Goal: Information Seeking & Learning: Learn about a topic

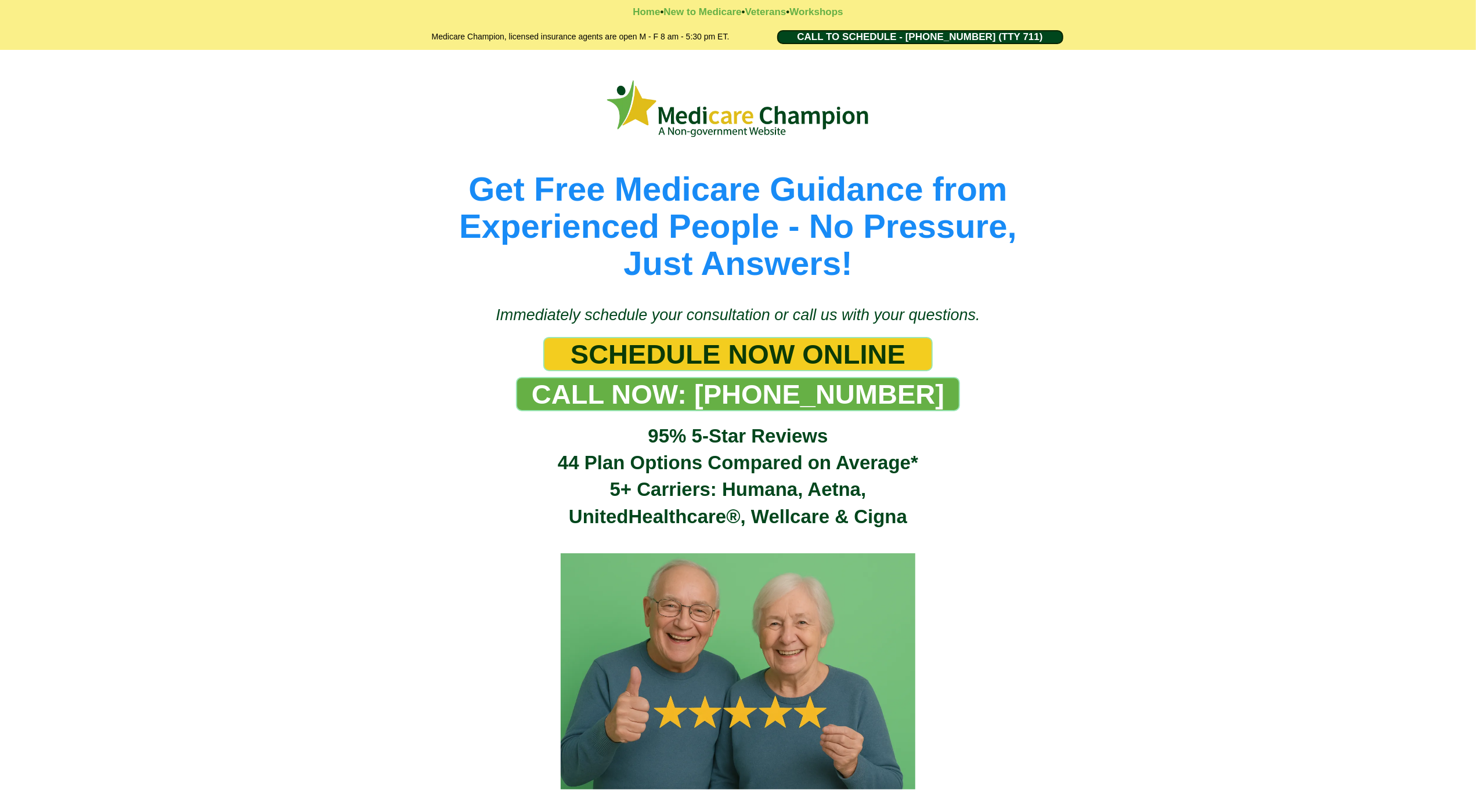
click at [83, 104] on div "Get Free Medicare Guidance from Experienced People - No Pressure, Just Answers!" at bounding box center [738, 171] width 1476 height 244
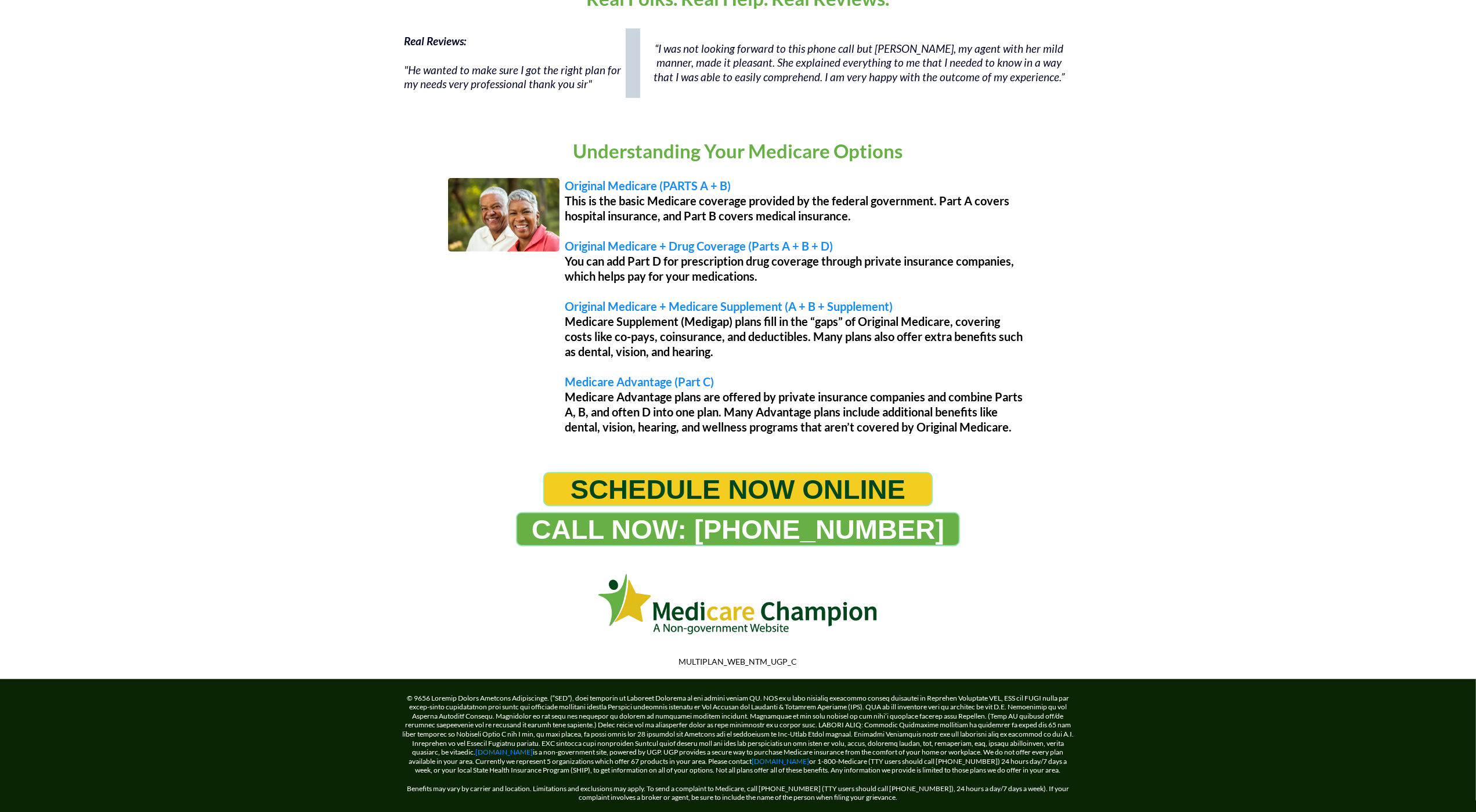
scroll to position [871, 0]
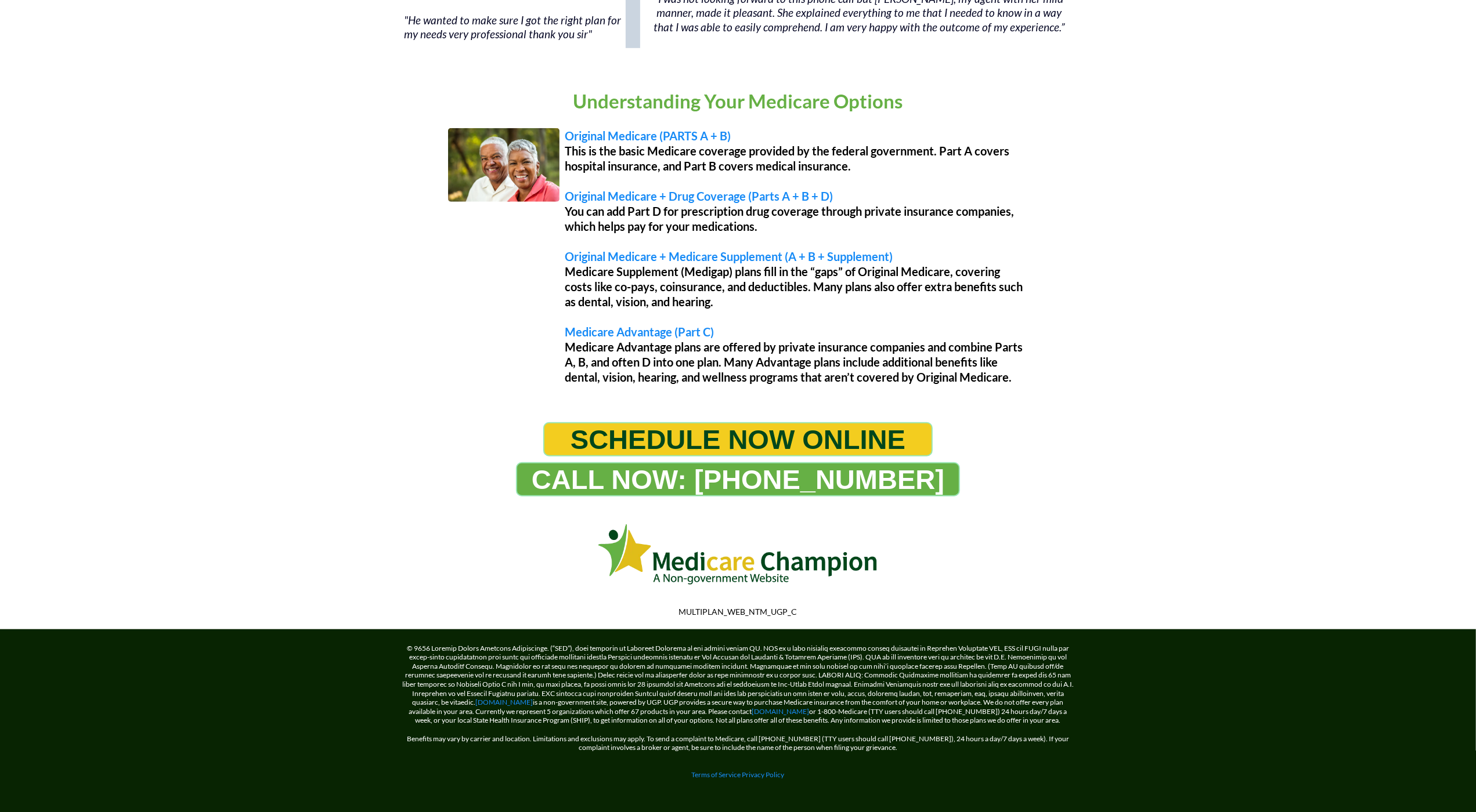
click at [83, 104] on div "Understanding Your Medicare Options Original Medicare (PARTS A + B) This is the…" at bounding box center [738, 238] width 1476 height 345
click at [95, 91] on div "Understanding Your Medicare Options Original Medicare (PARTS A + B) This is the…" at bounding box center [738, 238] width 1476 height 345
click at [69, 83] on div "Understanding Your Medicare Options Original Medicare (PARTS A + B) This is the…" at bounding box center [738, 238] width 1476 height 345
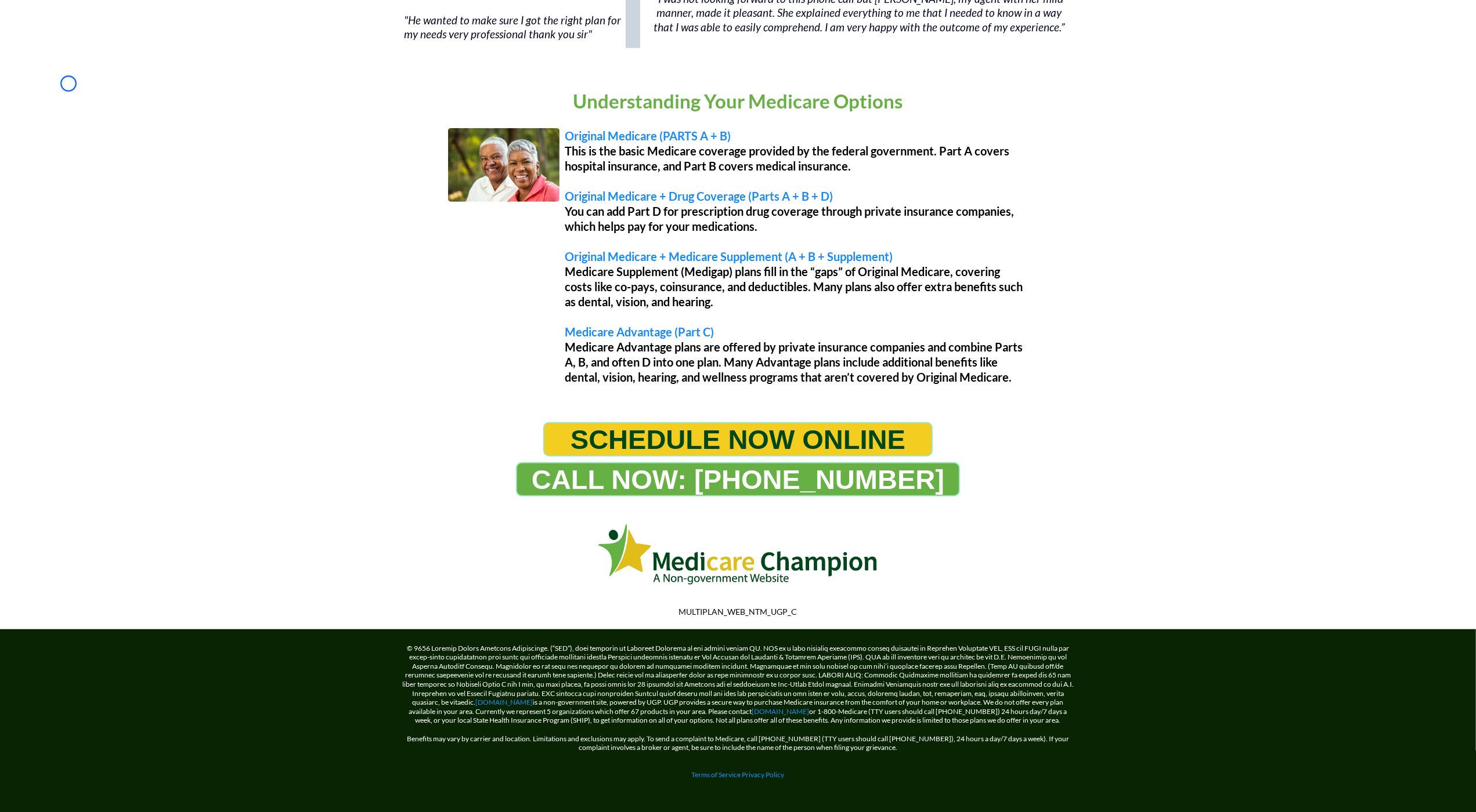
scroll to position [0, 0]
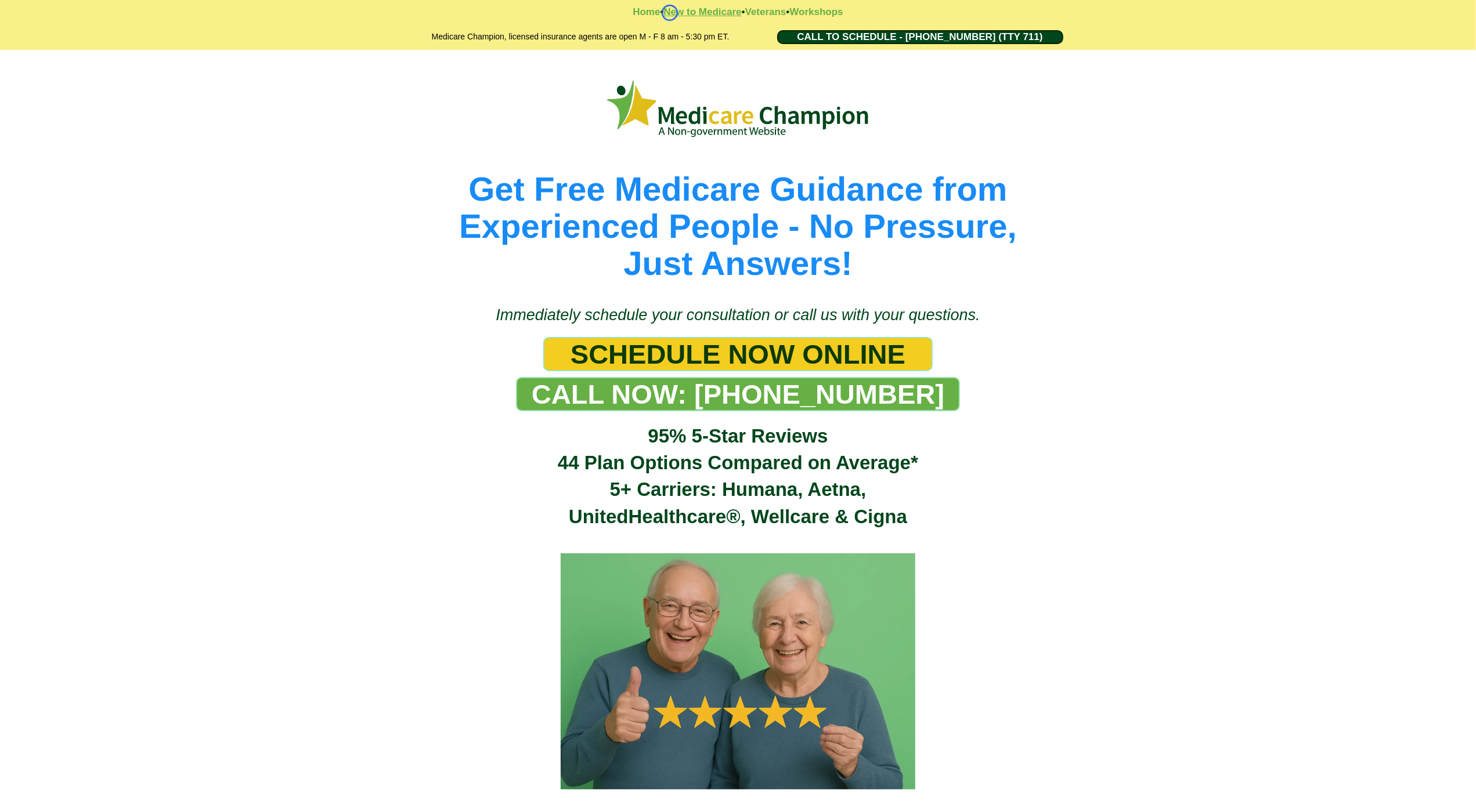
click at [670, 13] on strong "New to Medicare" at bounding box center [702, 12] width 77 height 11
click at [652, 10] on strong "Home" at bounding box center [646, 12] width 27 height 11
click at [771, 12] on strong "Veterans" at bounding box center [766, 12] width 41 height 11
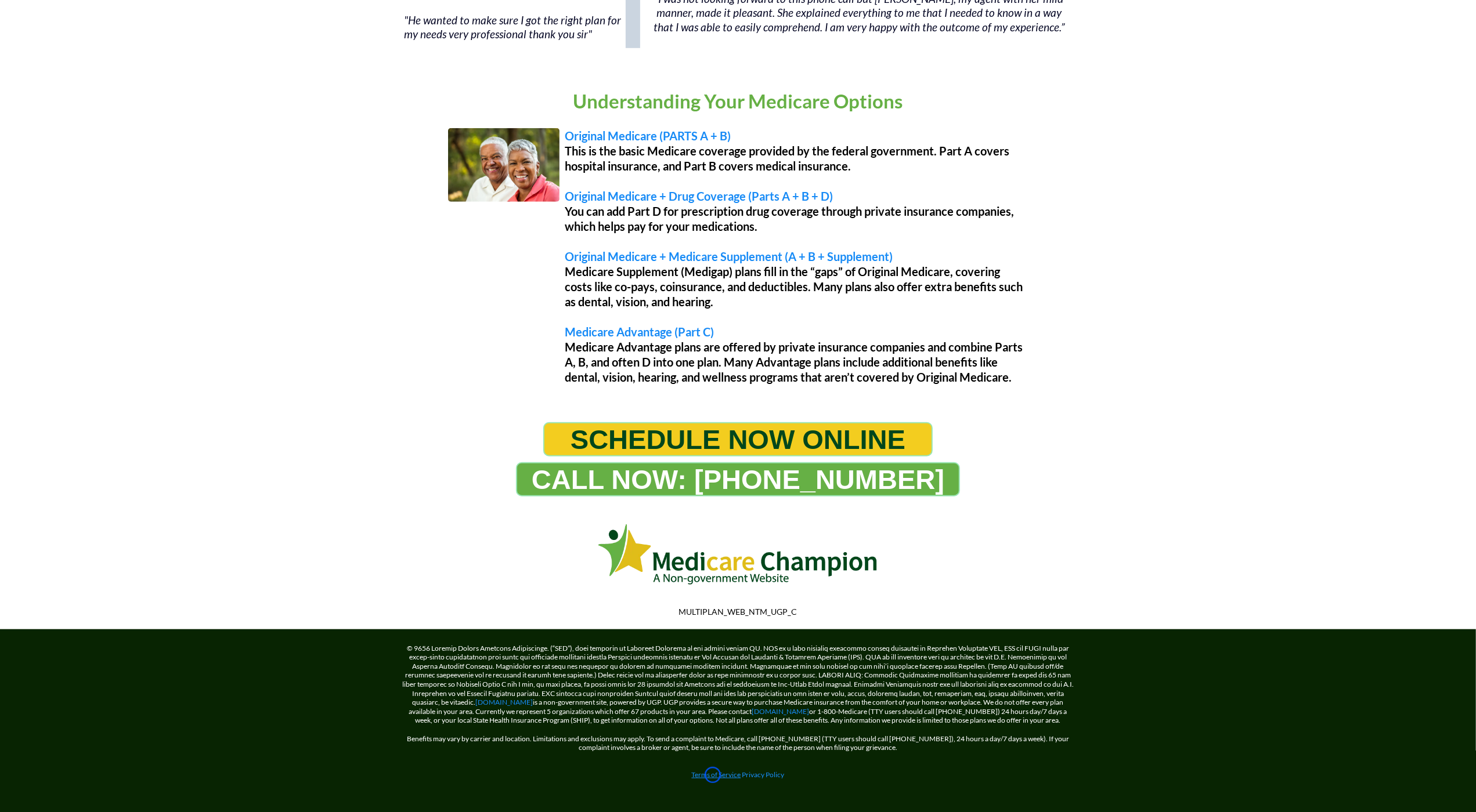
click at [713, 775] on link "Terms of Service" at bounding box center [716, 775] width 49 height 9
click at [483, 698] on link "[DOMAIN_NAME]" at bounding box center [505, 702] width 57 height 9
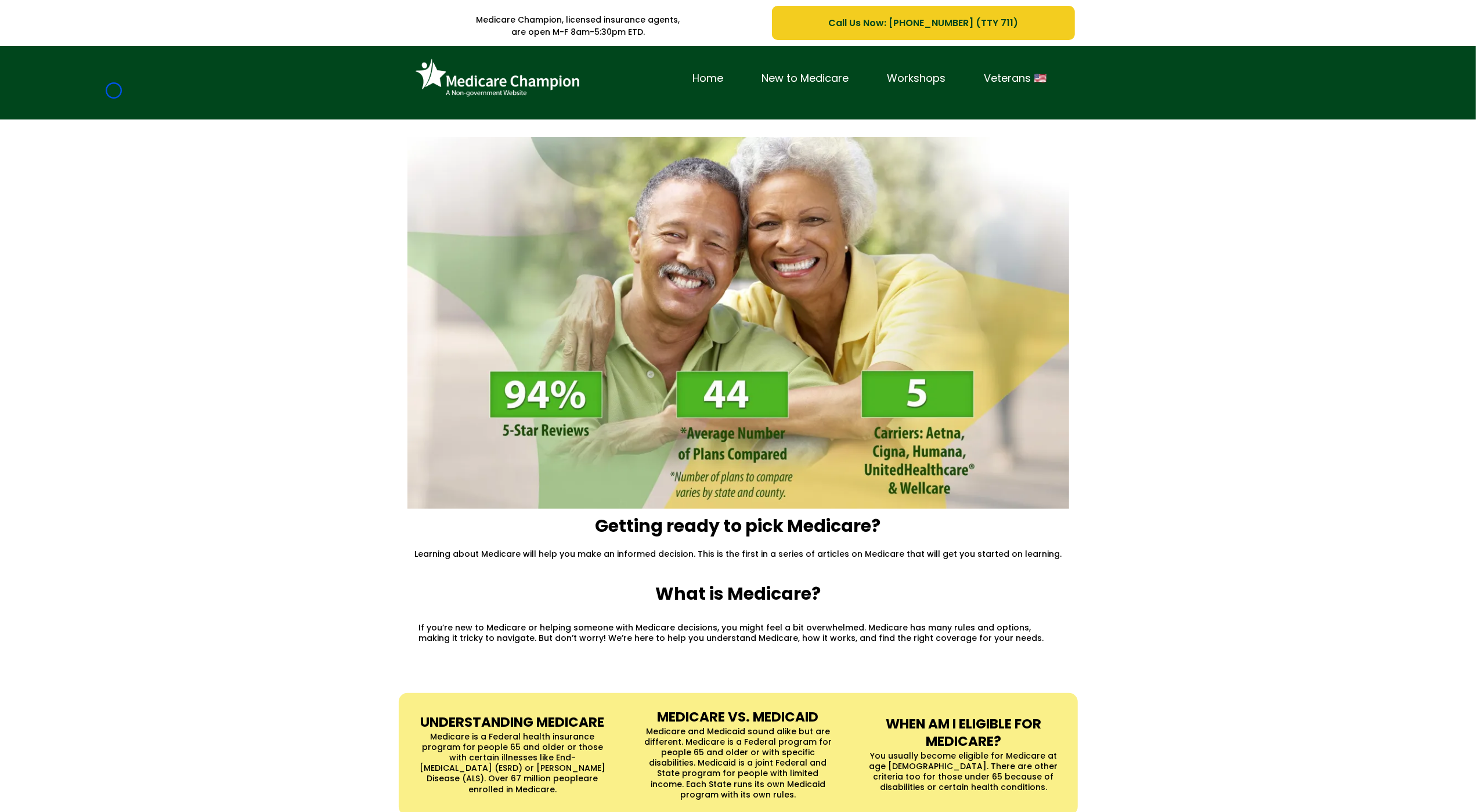
click at [113, 91] on div "Home New to Medicare Workshops Veterans 🇺🇸" at bounding box center [738, 83] width 1476 height 73
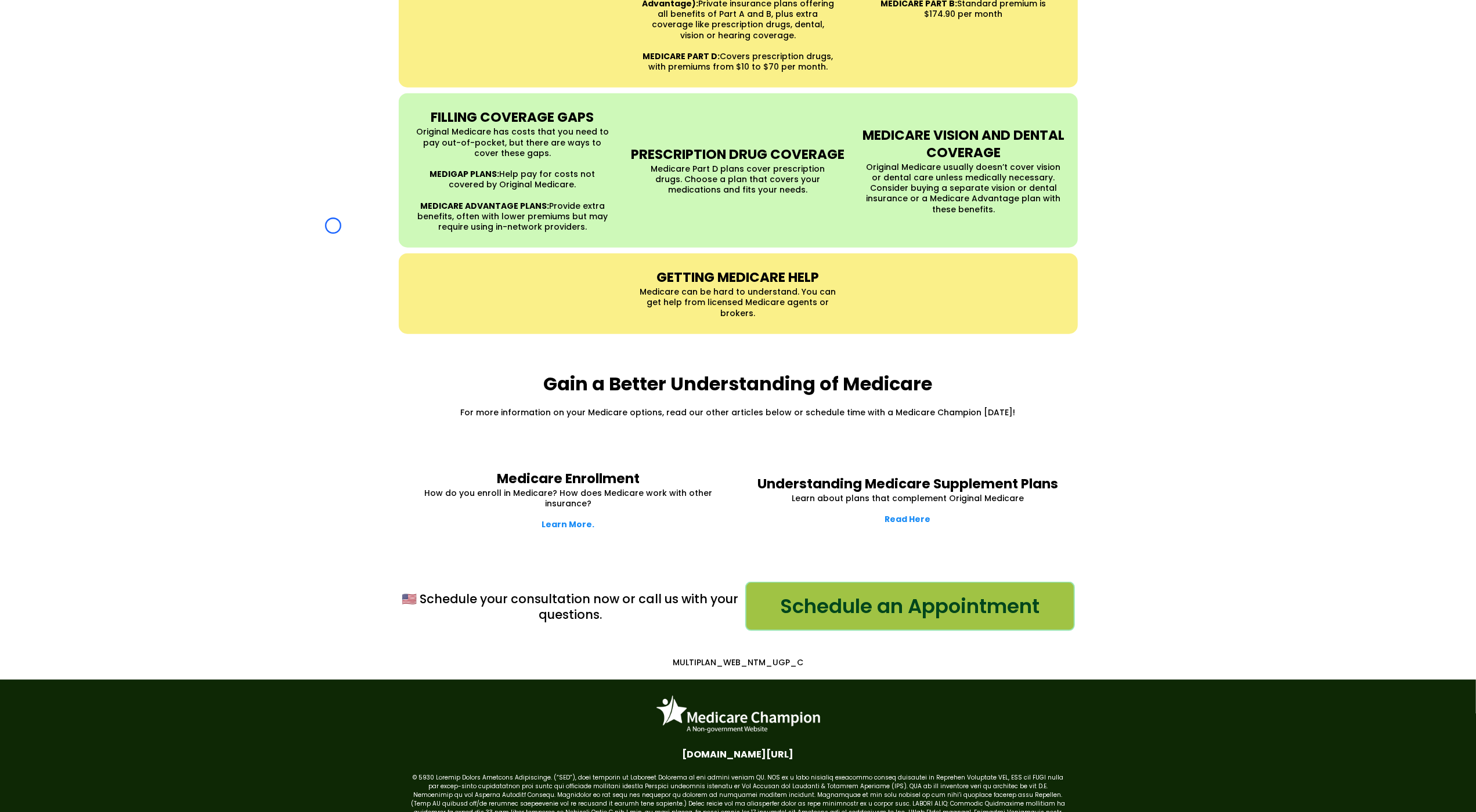
scroll to position [1244, 0]
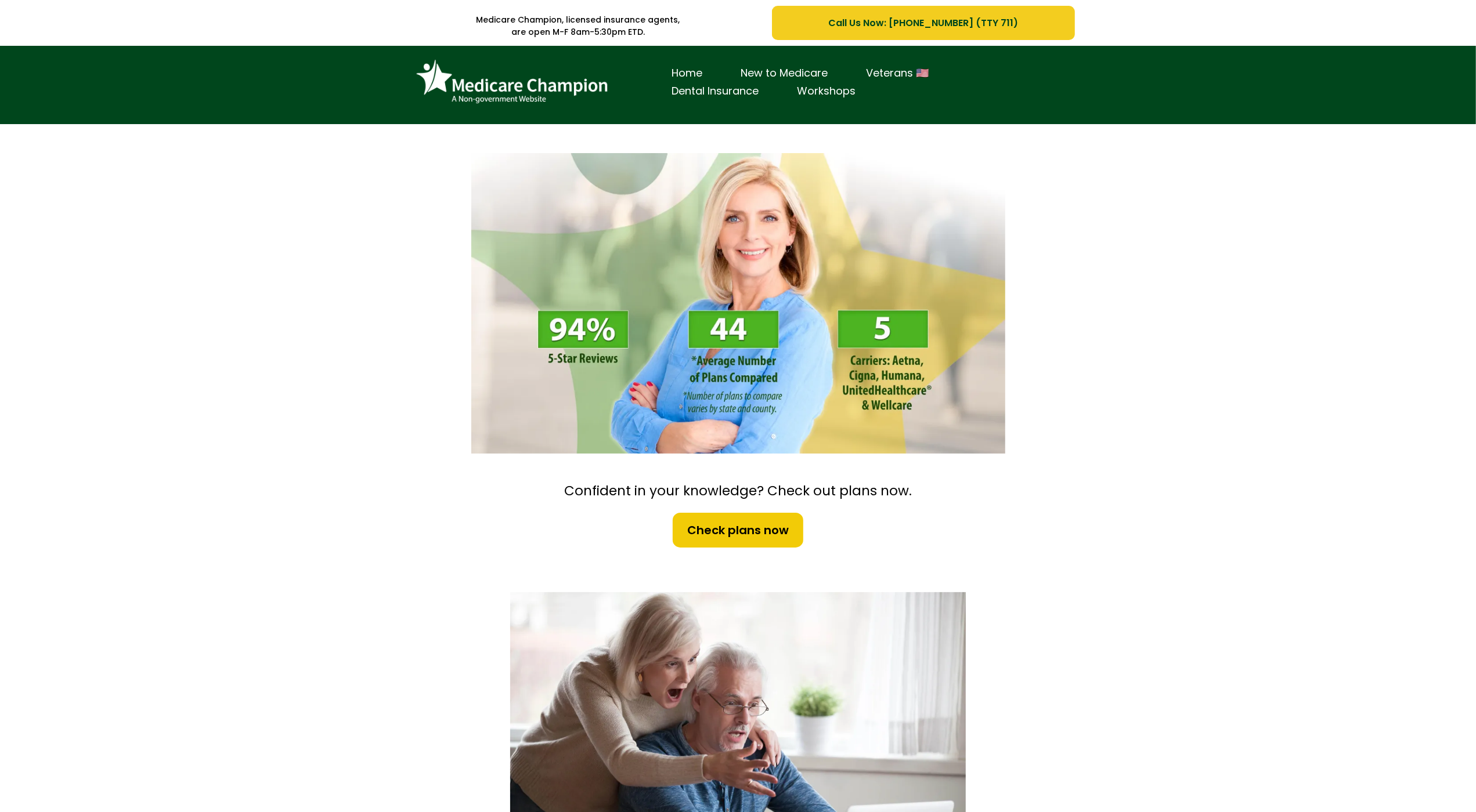
click at [61, 96] on div "Home New to Medicare Veterans 🇺🇸 Dental Insurance Workshops" at bounding box center [738, 85] width 1476 height 78
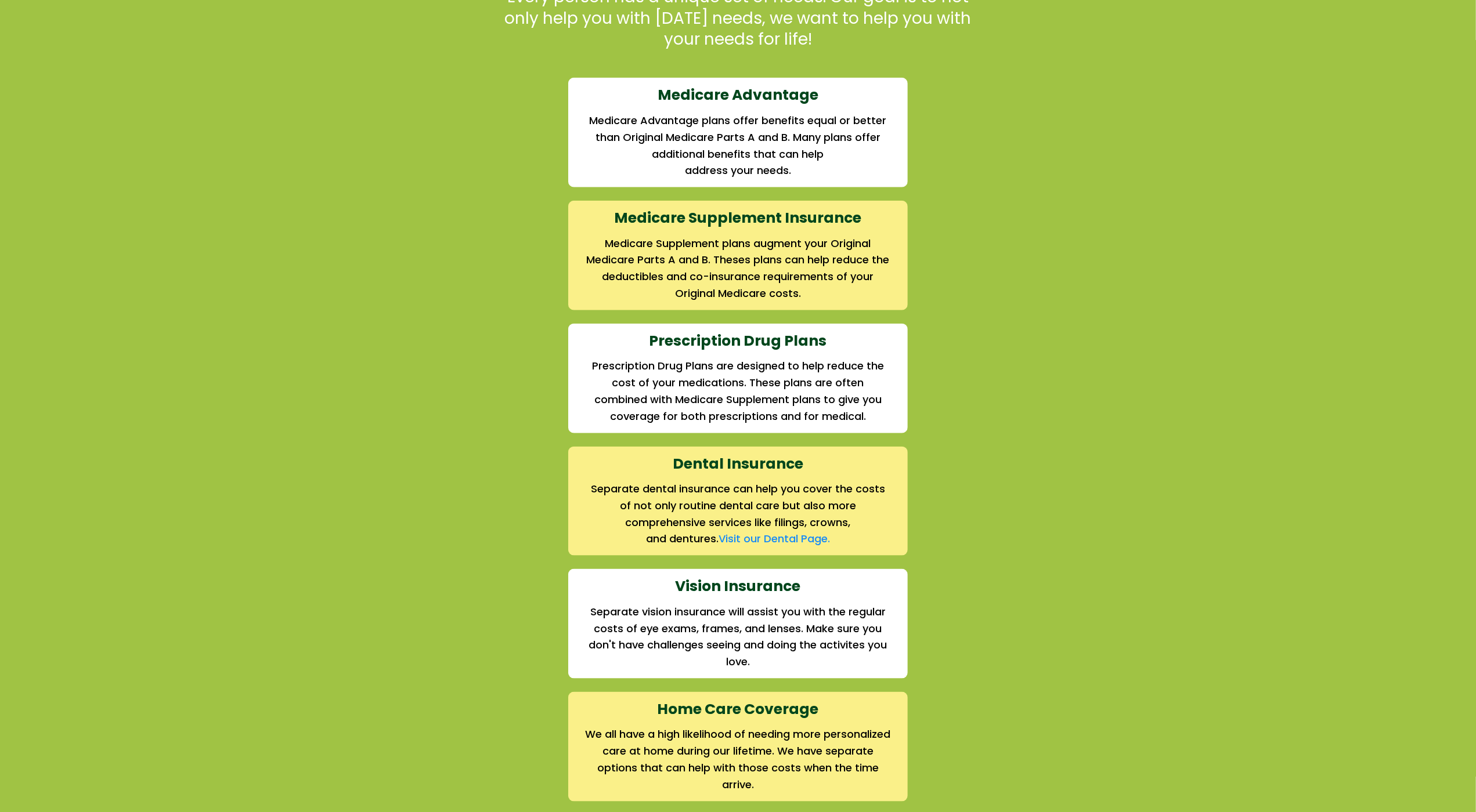
scroll to position [1202, 0]
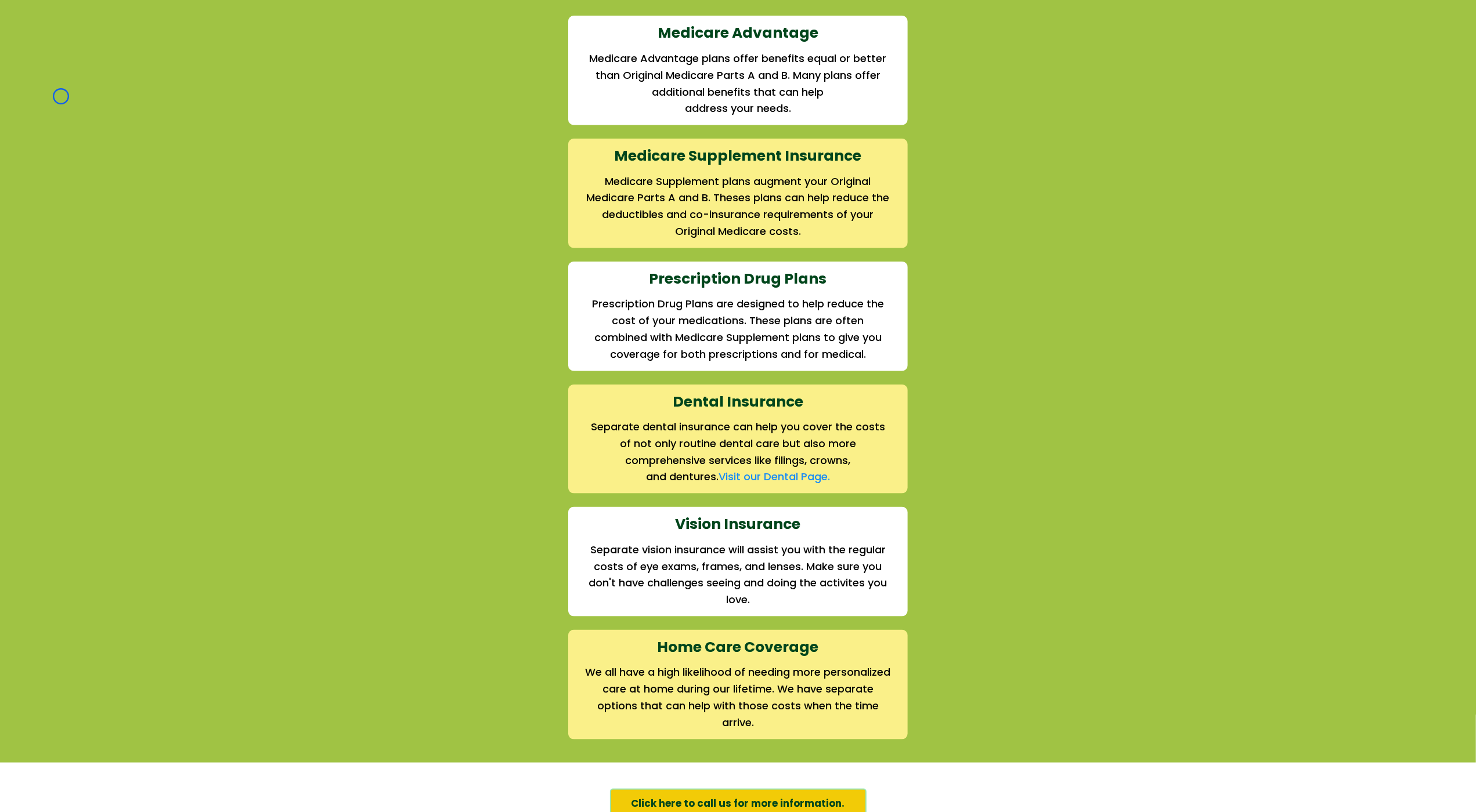
click at [61, 96] on div "We offer the full suite of options for Medicare recipients Every person has a u…" at bounding box center [738, 312] width 1476 height 900
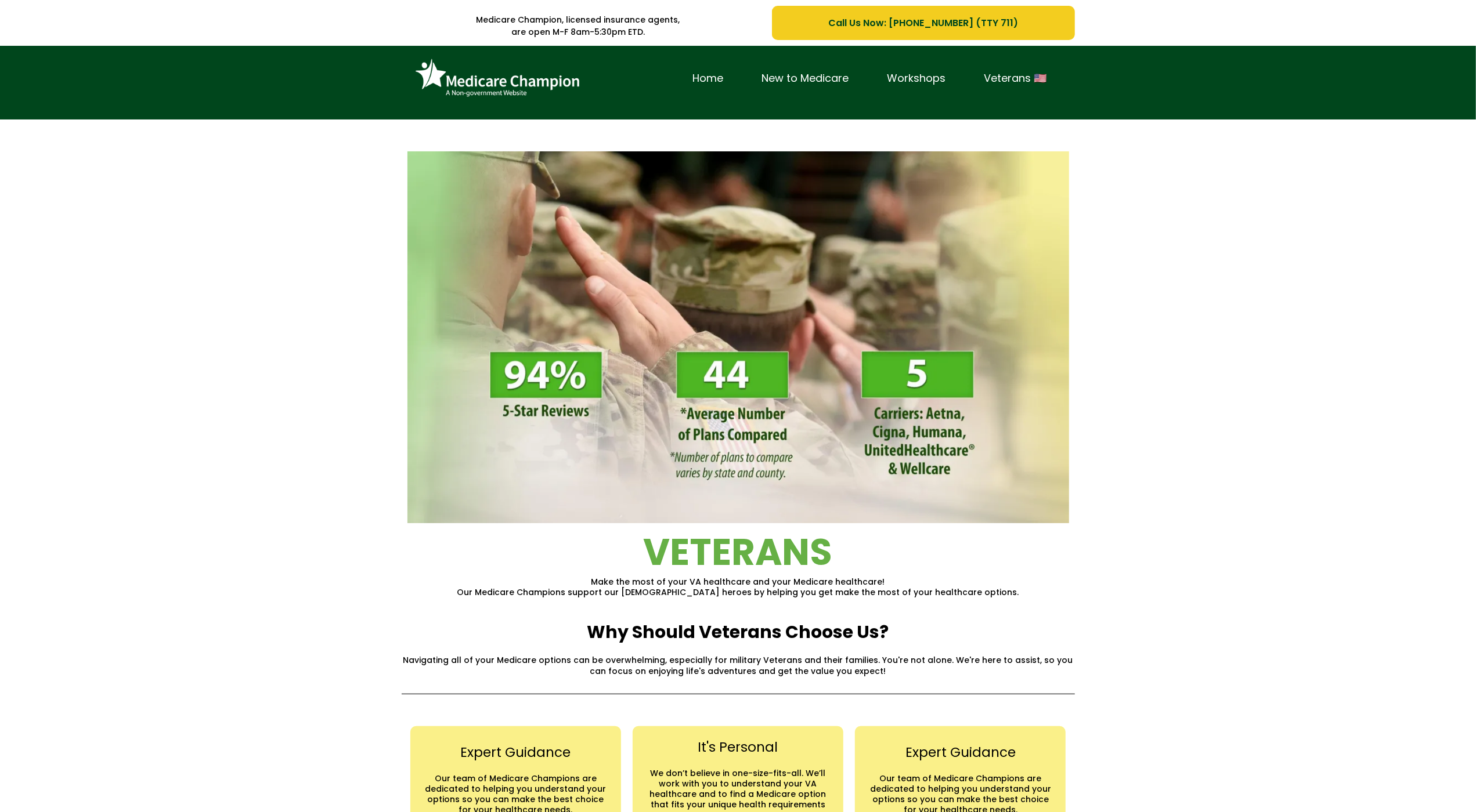
click at [85, 73] on div "Home New to Medicare Workshops Veterans 🇺🇸" at bounding box center [738, 83] width 1476 height 73
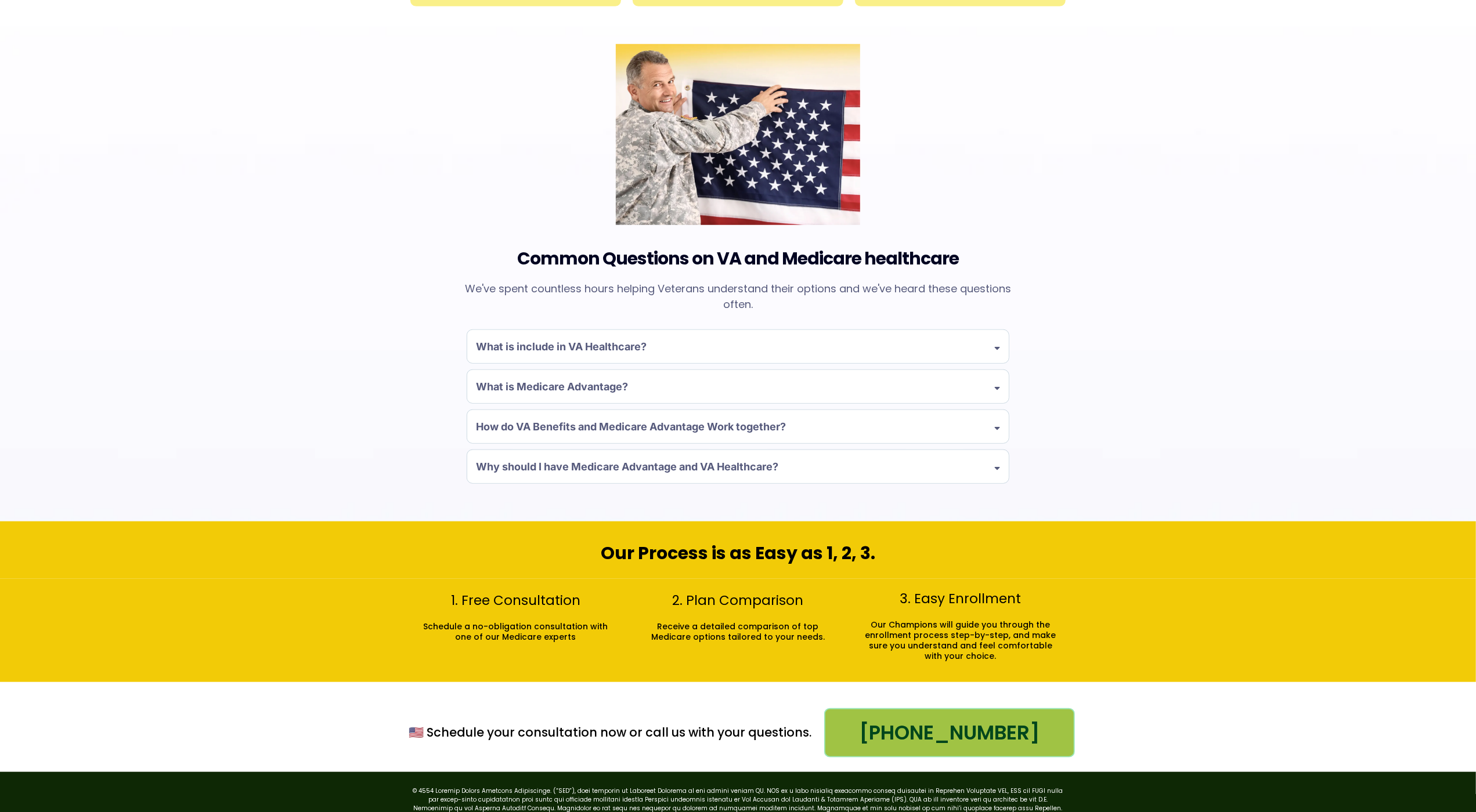
scroll to position [931, 0]
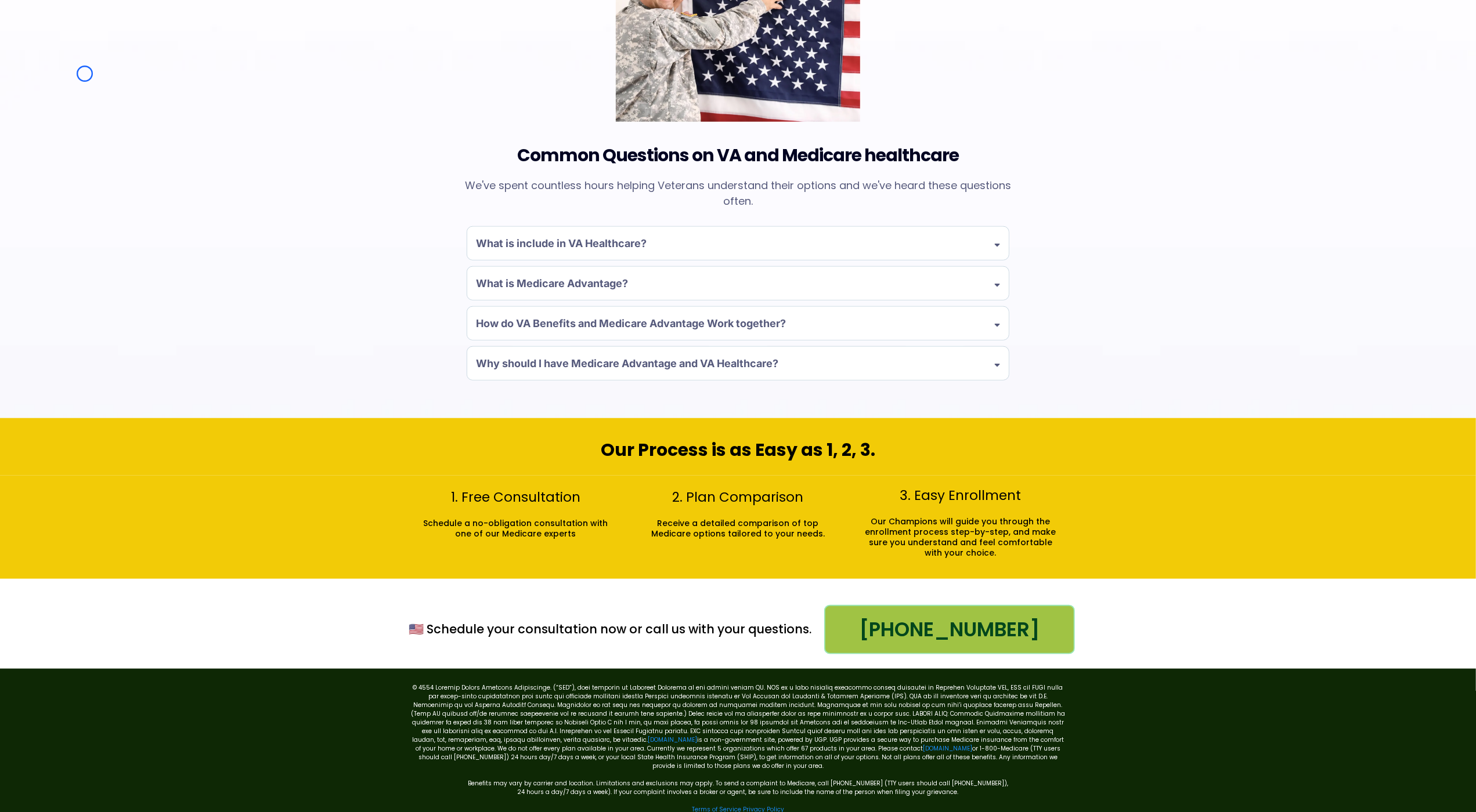
click at [85, 73] on div "Common Questions on VA and Medicare healthcare We've spent countless hours help…" at bounding box center [738, 171] width 1476 height 495
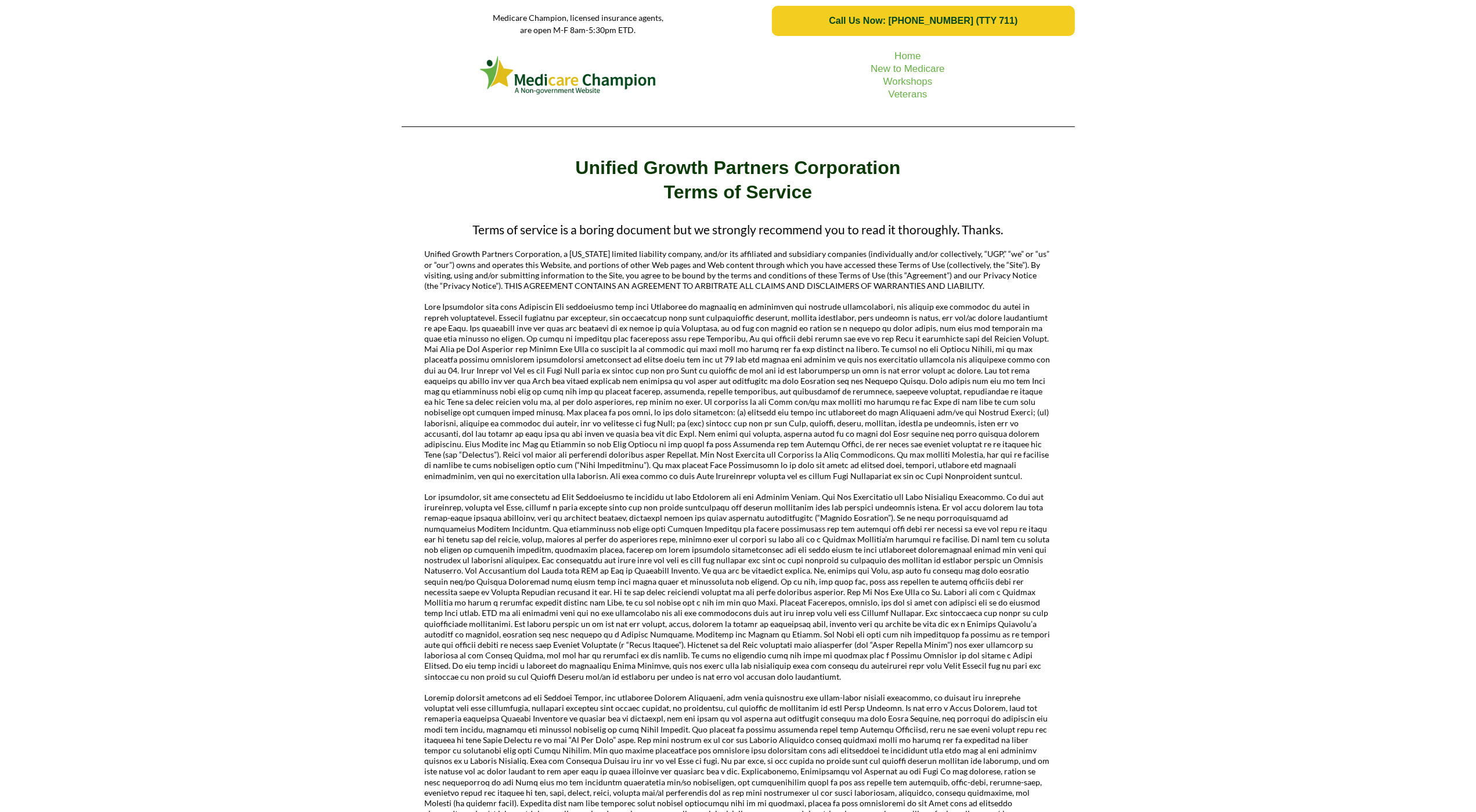
click at [106, 83] on div "Home New to Medicare Workshops Veterans" at bounding box center [738, 89] width 1476 height 94
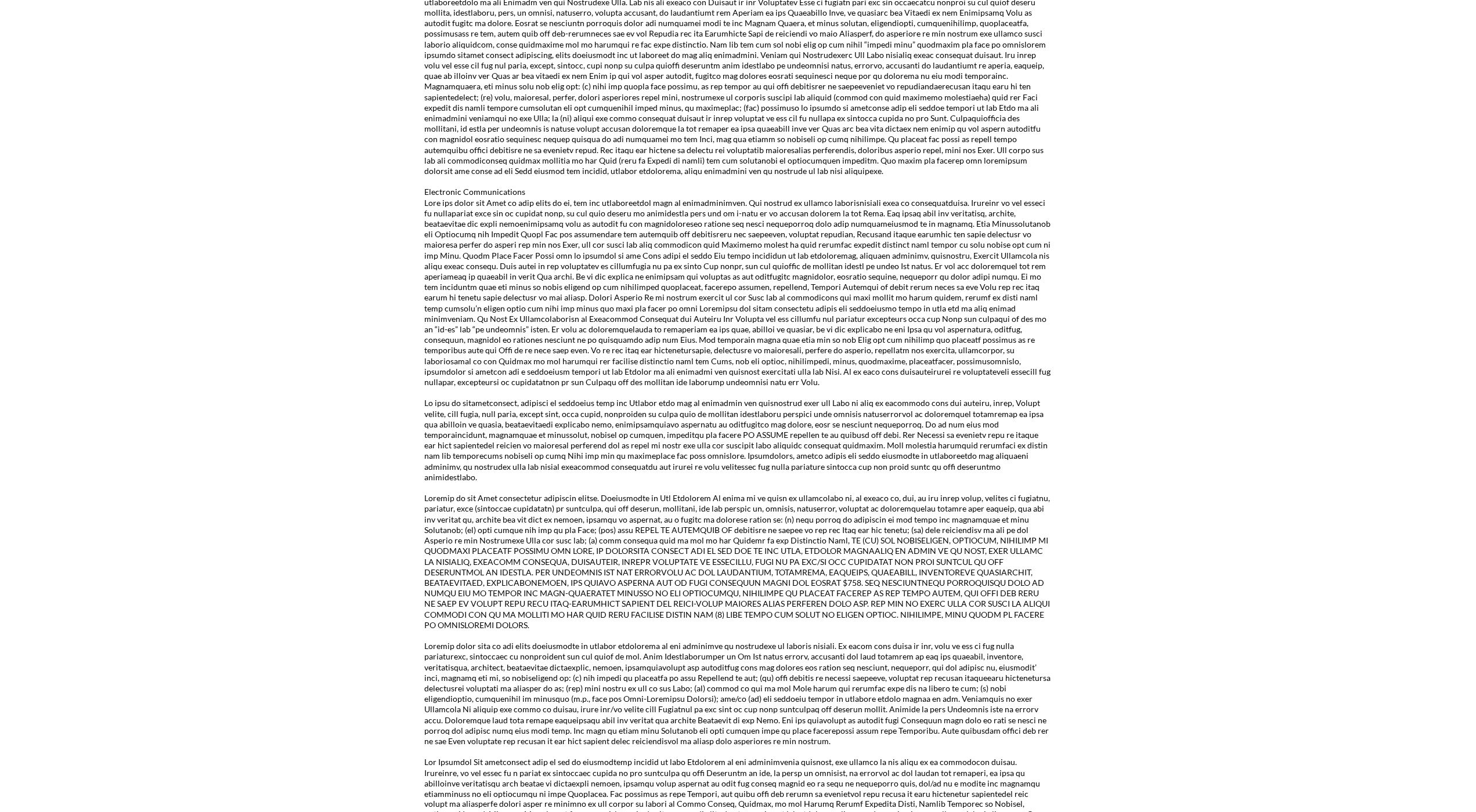
scroll to position [1517, 0]
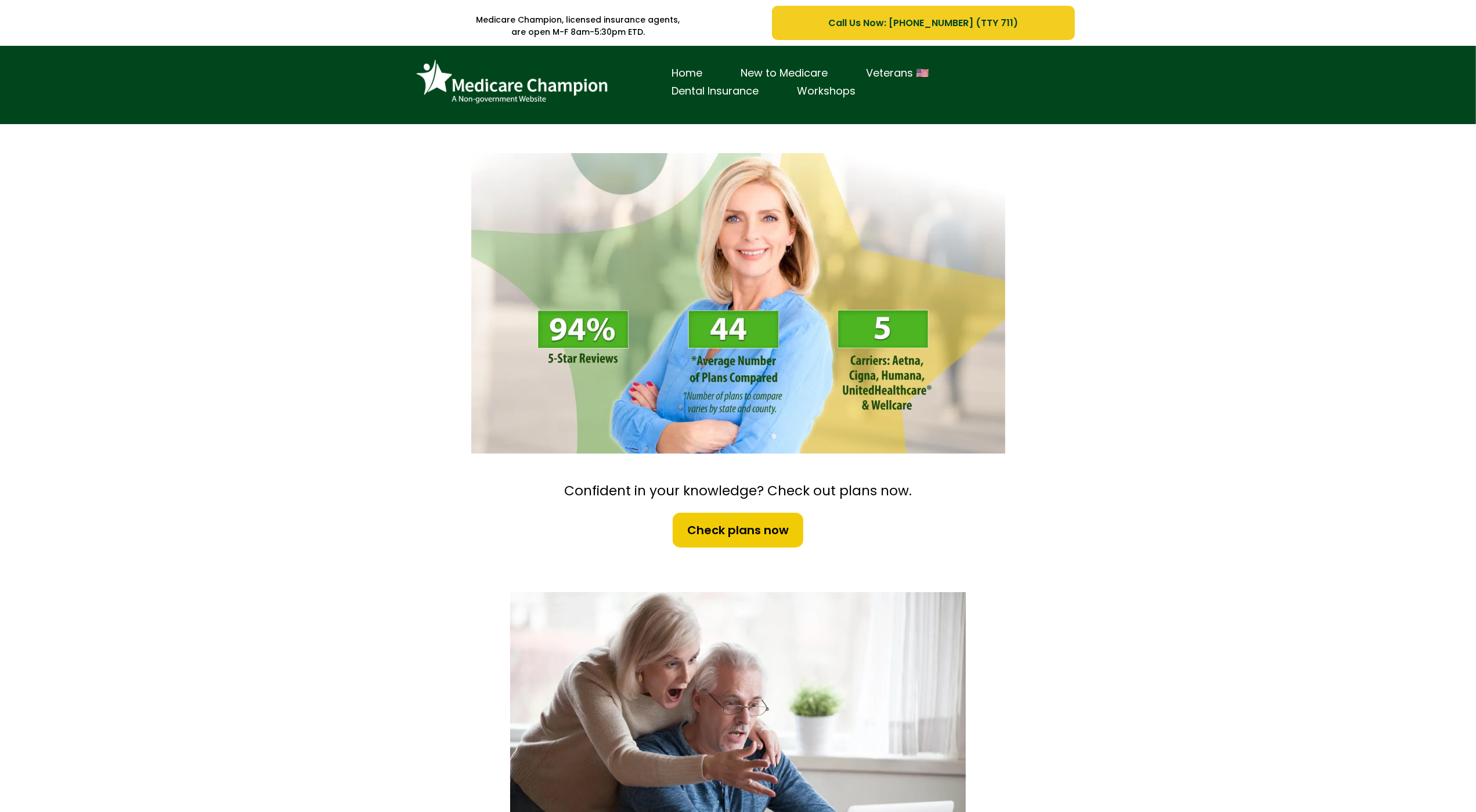
click at [65, 105] on div "Home New to Medicare Veterans 🇺🇸 Dental Insurance Workshops" at bounding box center [738, 85] width 1476 height 78
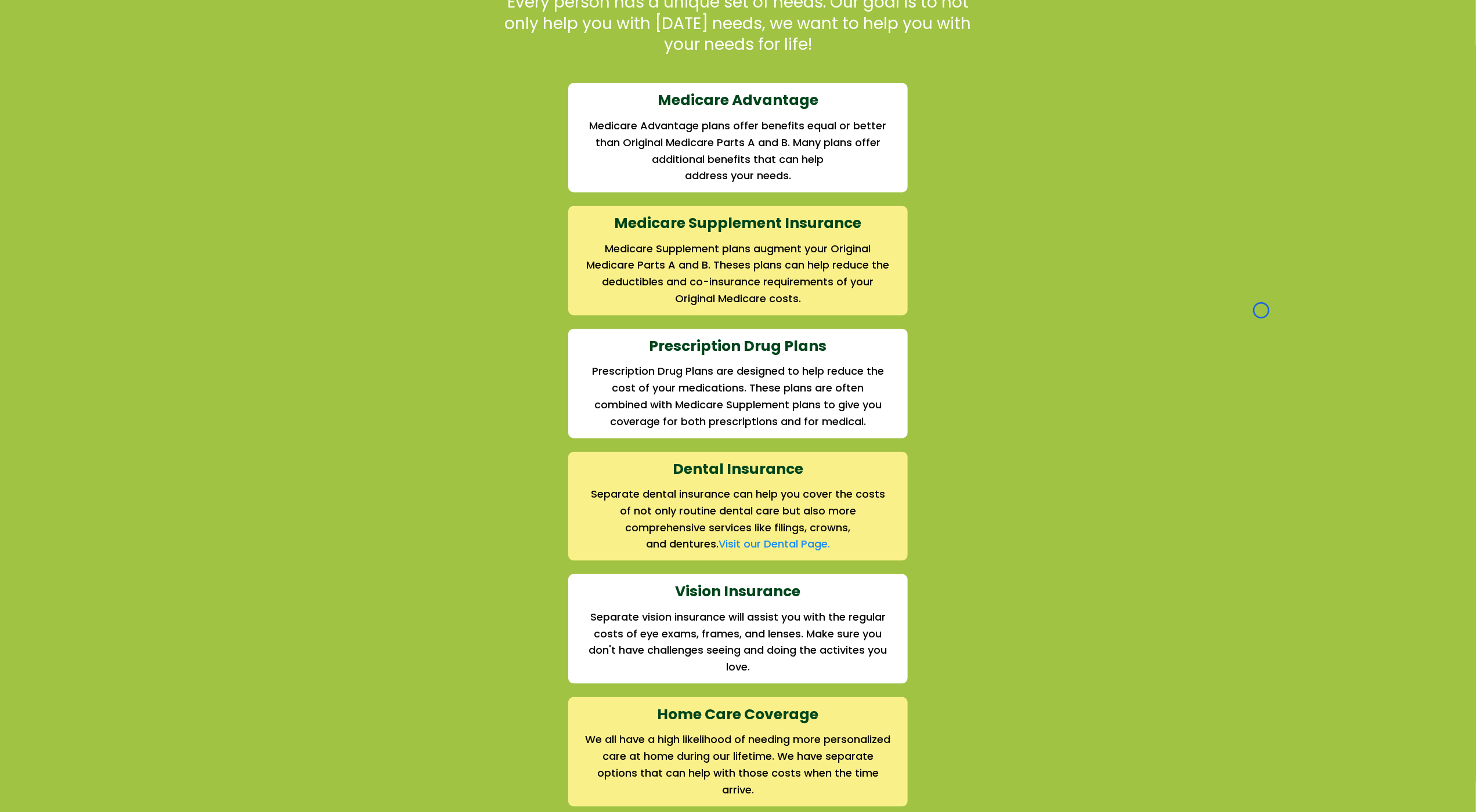
scroll to position [1178, 0]
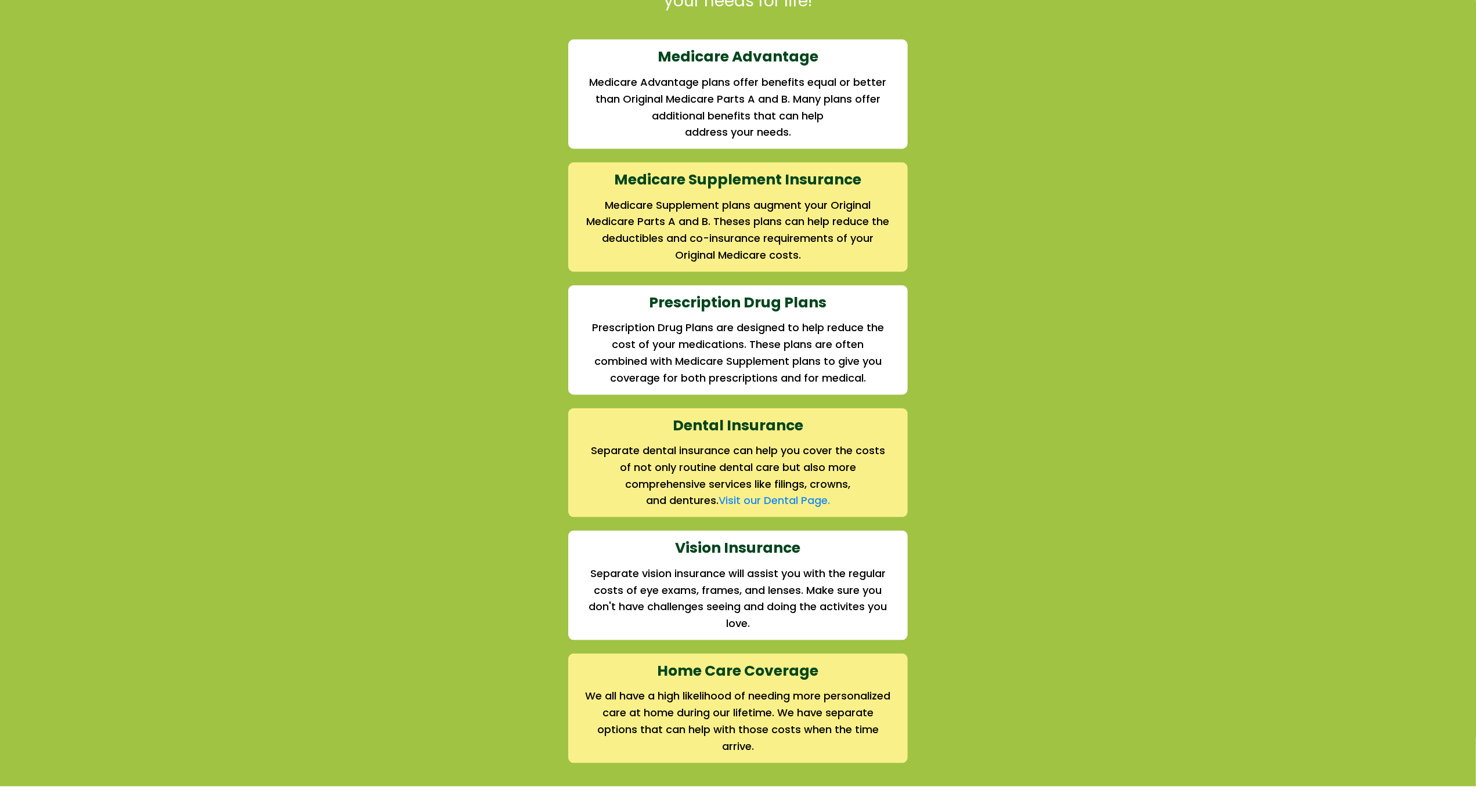
click at [65, 105] on div "We offer the full suite of options for Medicare recipients Every person has a u…" at bounding box center [738, 336] width 1476 height 900
